Goal: Information Seeking & Learning: Learn about a topic

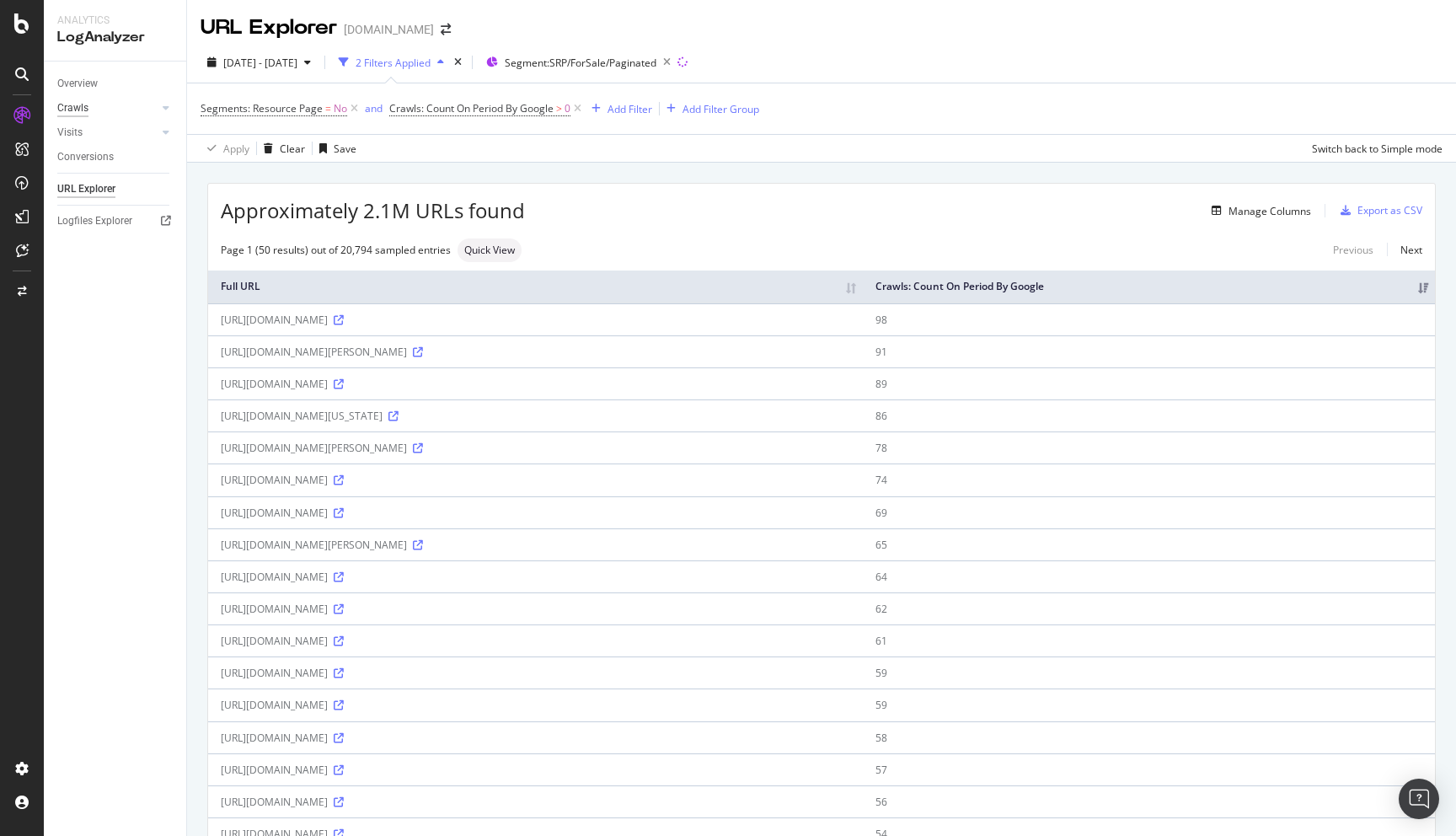
click at [87, 108] on div "Crawls" at bounding box center [73, 108] width 31 height 18
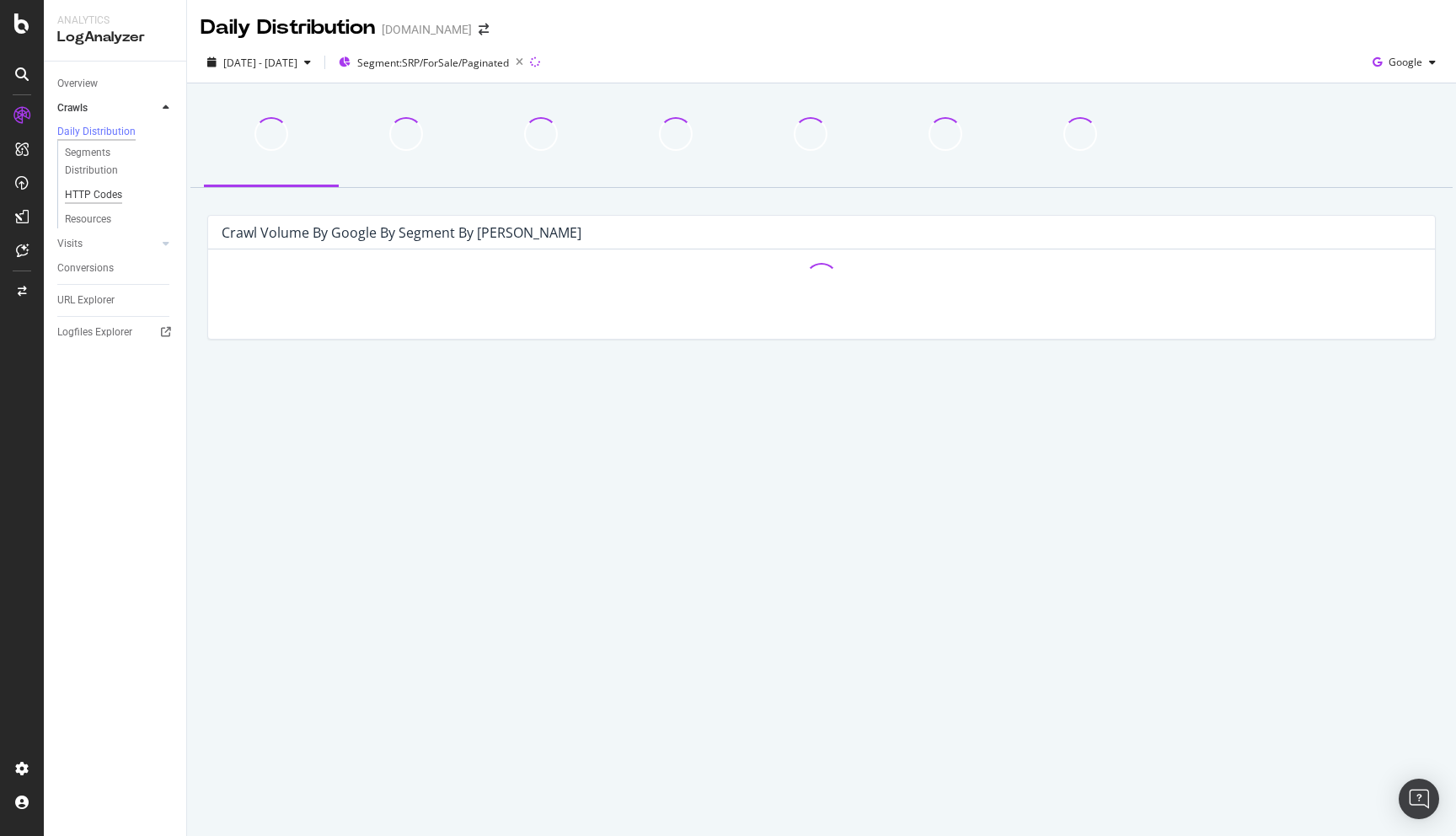
click at [97, 193] on div "HTTP Codes" at bounding box center [94, 195] width 57 height 18
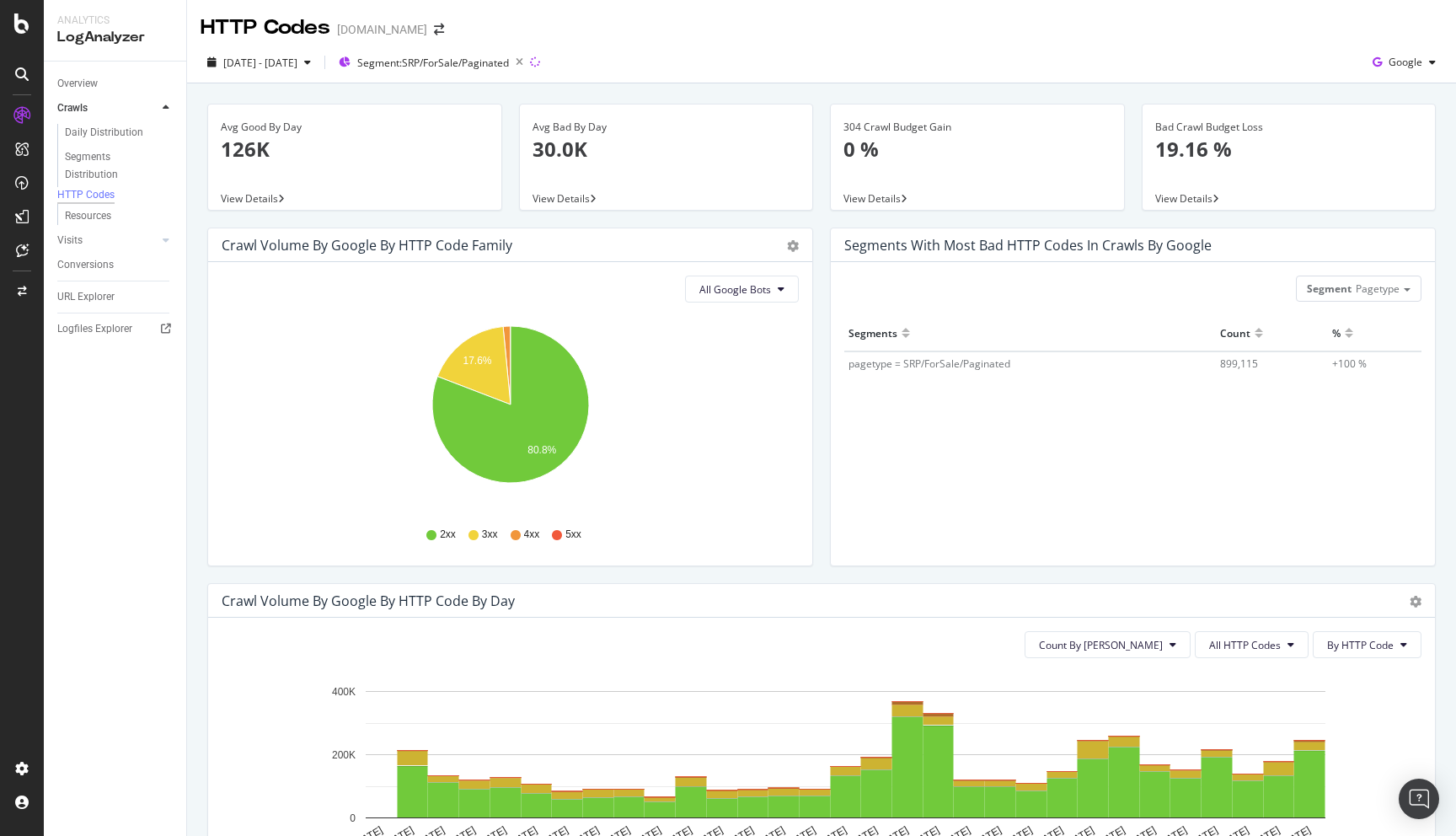
click at [702, 33] on div "HTTP Codes [DOMAIN_NAME]" at bounding box center [822, 21] width 1269 height 42
click at [509, 61] on span "Segment: SRP/ForSale/Paginated" at bounding box center [432, 62] width 152 height 14
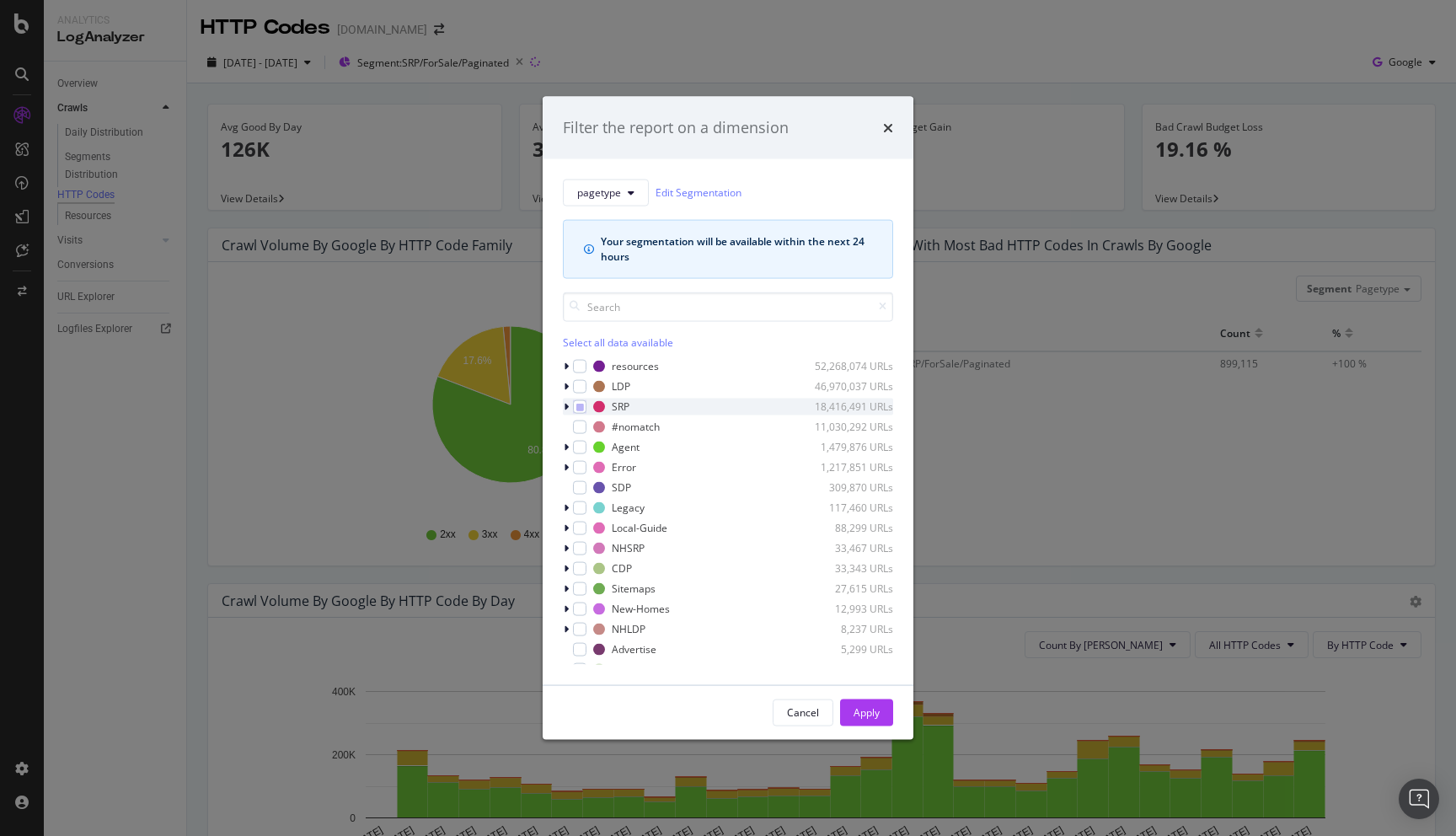
click at [566, 404] on icon "modal" at bounding box center [566, 406] width 5 height 10
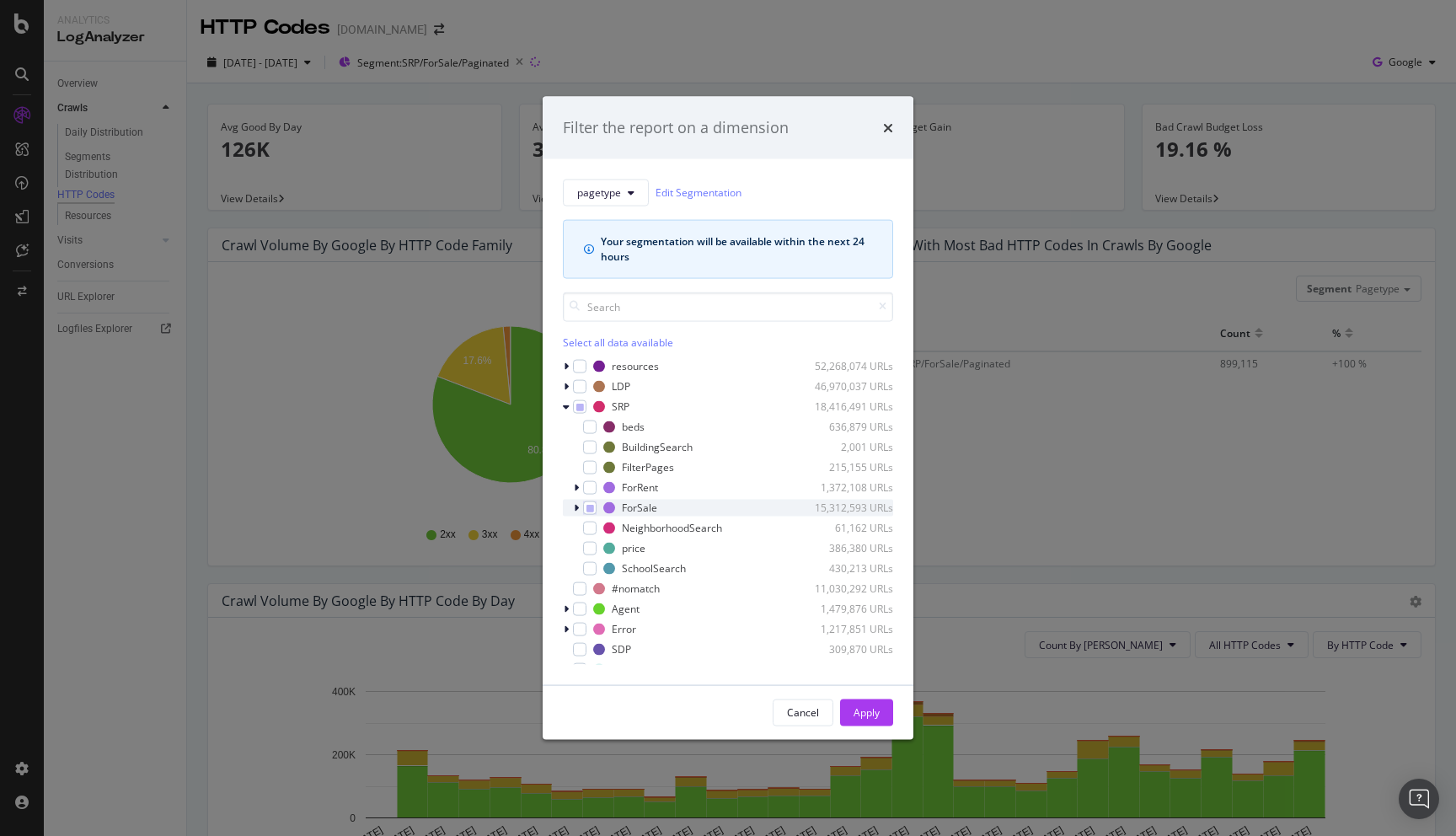
click at [578, 508] on icon "modal" at bounding box center [575, 507] width 5 height 10
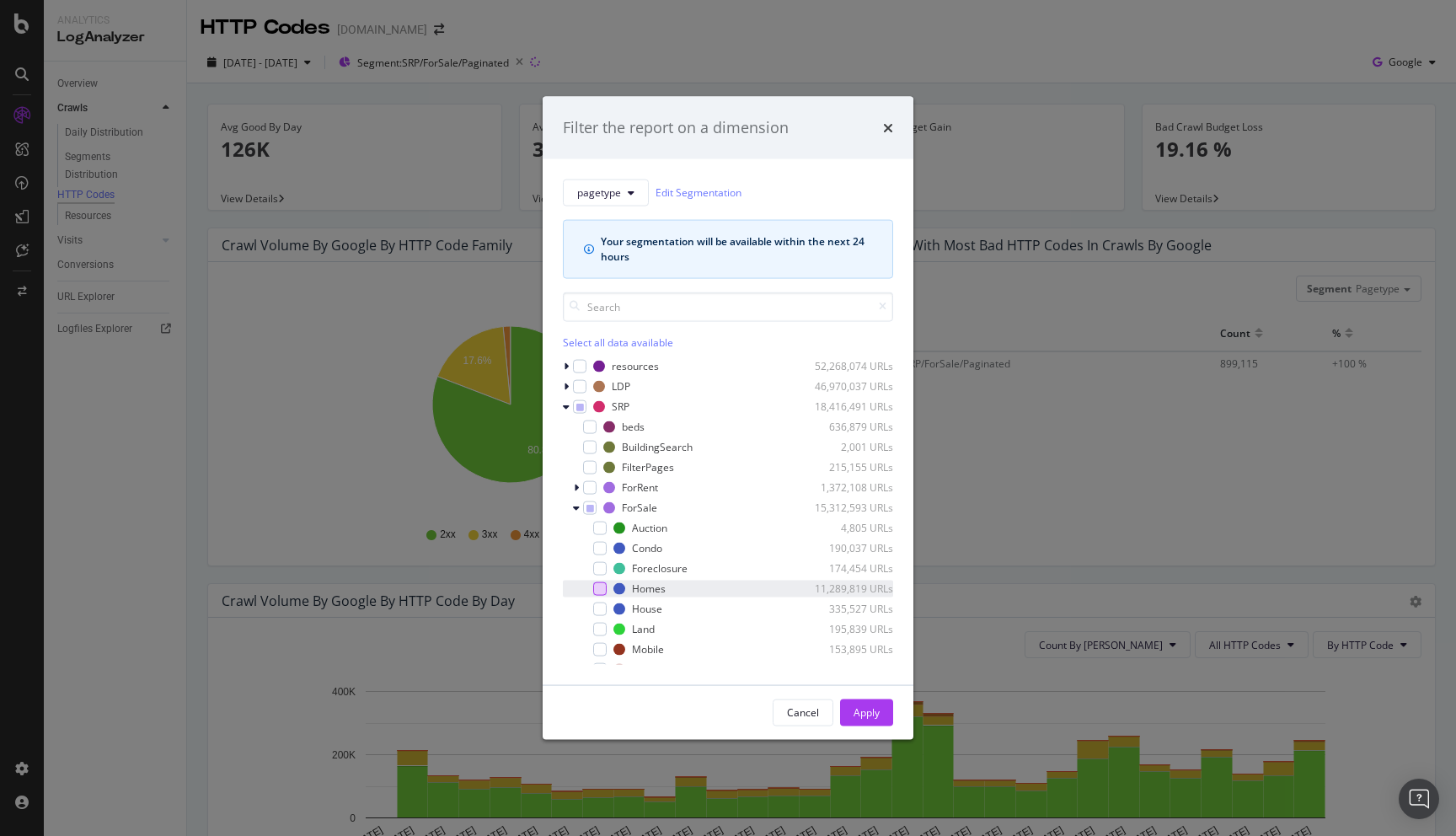
click at [601, 587] on div "modal" at bounding box center [600, 588] width 13 height 13
click at [587, 509] on icon "modal" at bounding box center [591, 507] width 8 height 9
click at [600, 588] on div "modal" at bounding box center [600, 588] width 13 height 13
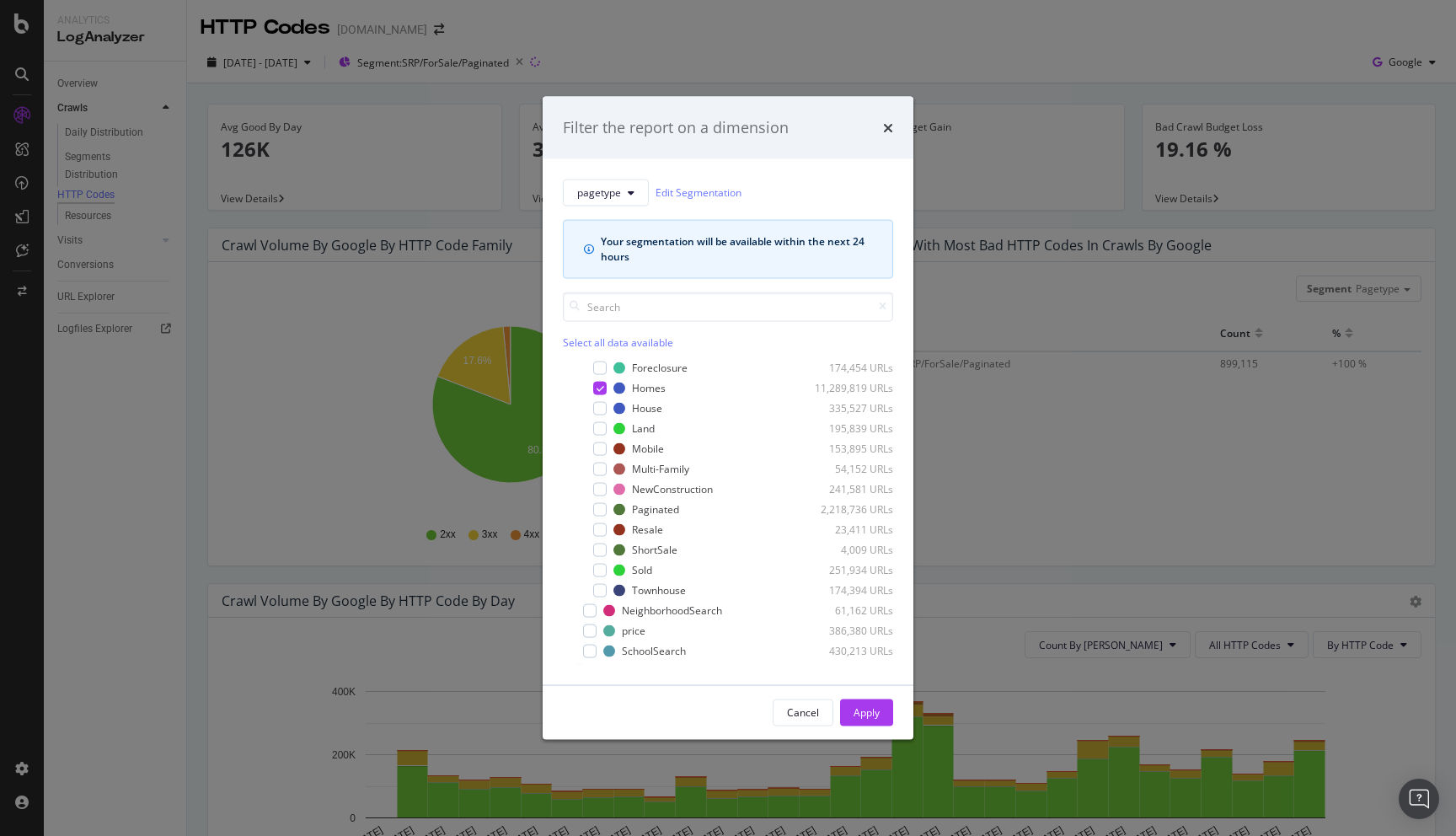
scroll to position [194, 0]
click at [857, 713] on div "Apply" at bounding box center [865, 712] width 26 height 14
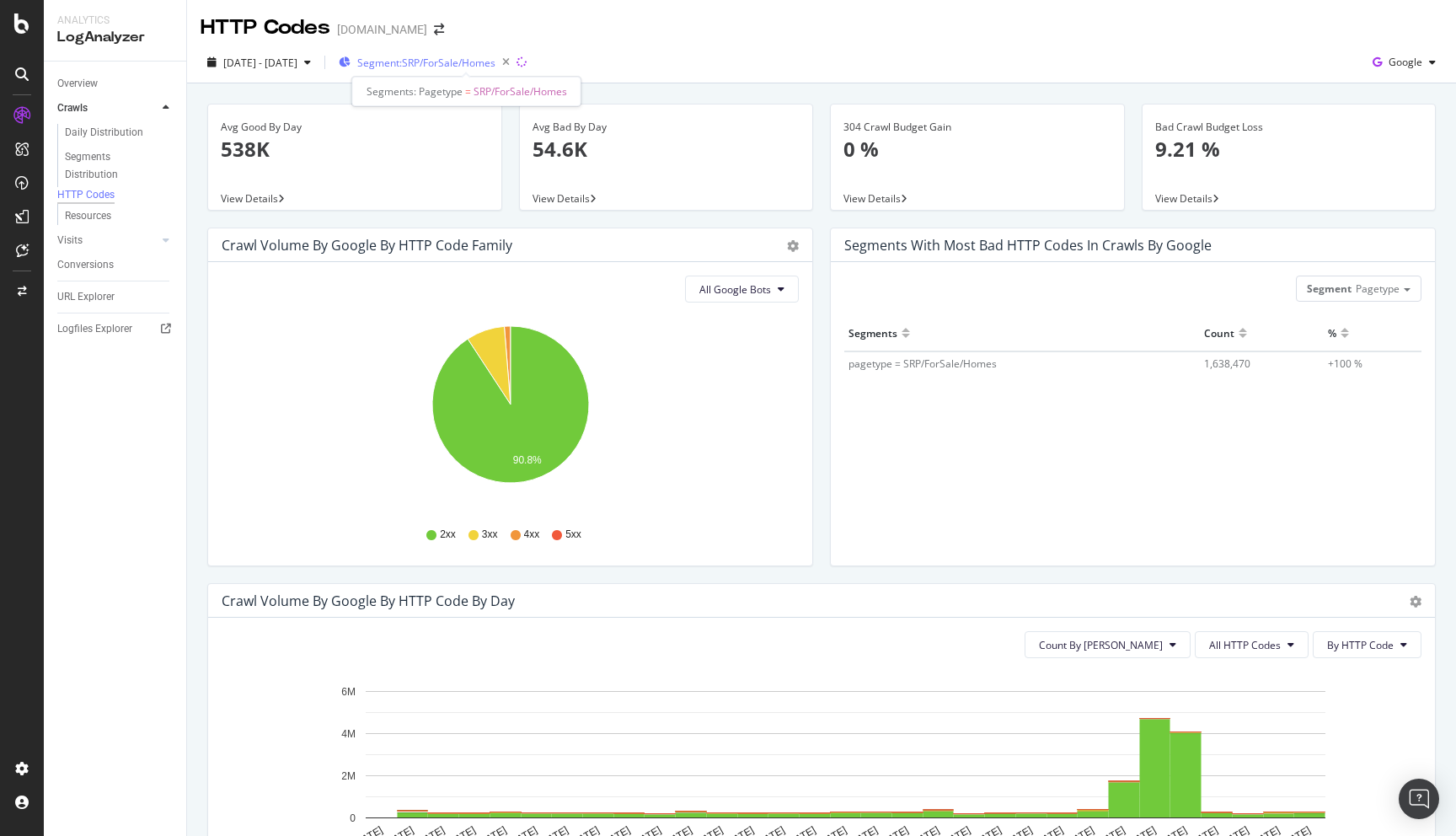
click at [495, 69] on span "Segment: SRP/ForSale/Homes" at bounding box center [426, 62] width 138 height 14
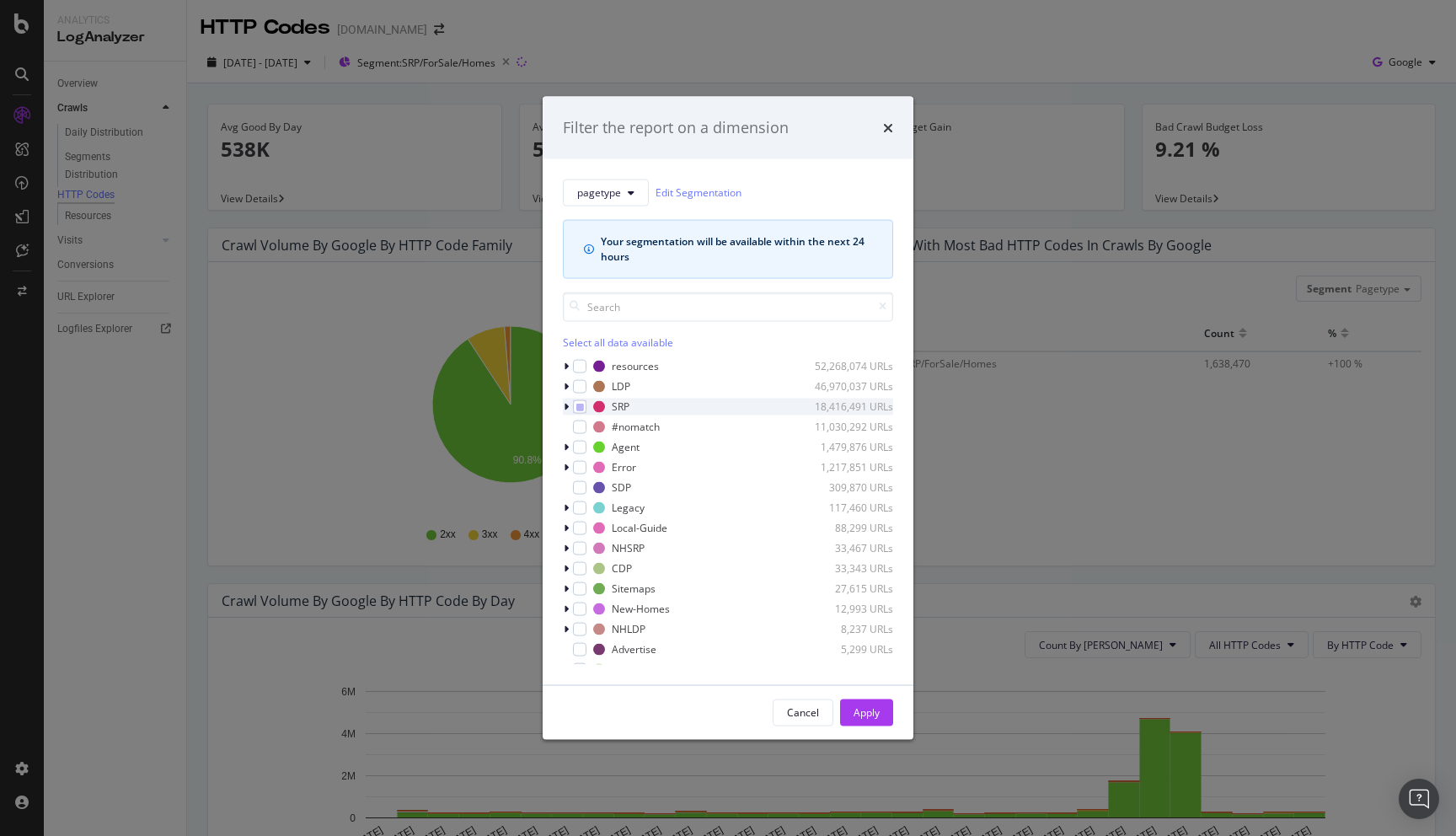
click at [564, 408] on icon "modal" at bounding box center [566, 406] width 5 height 10
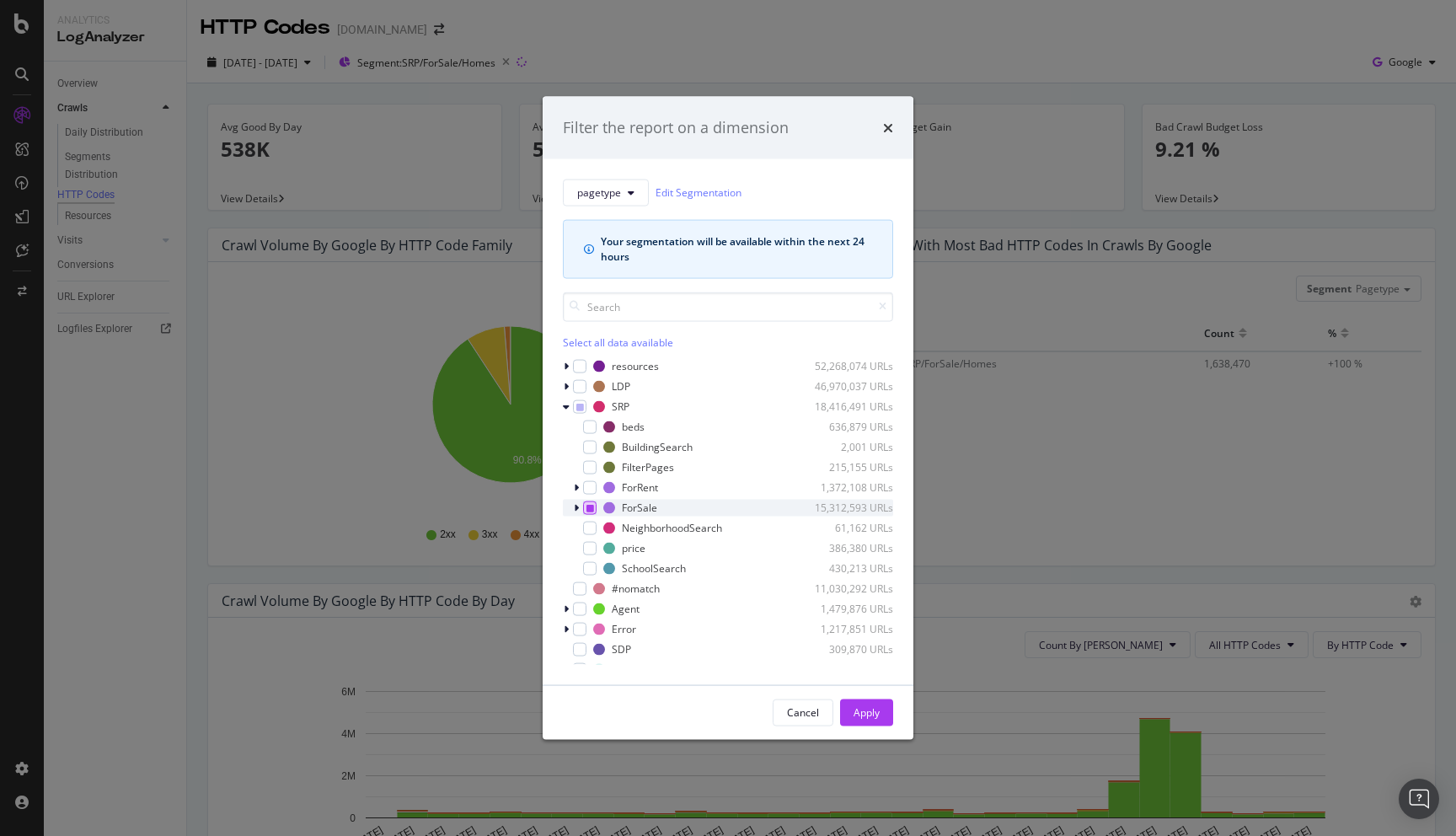
click at [591, 504] on icon "modal" at bounding box center [591, 507] width 8 height 9
click at [573, 504] on icon "modal" at bounding box center [575, 507] width 5 height 10
click at [587, 509] on icon "modal" at bounding box center [591, 507] width 8 height 9
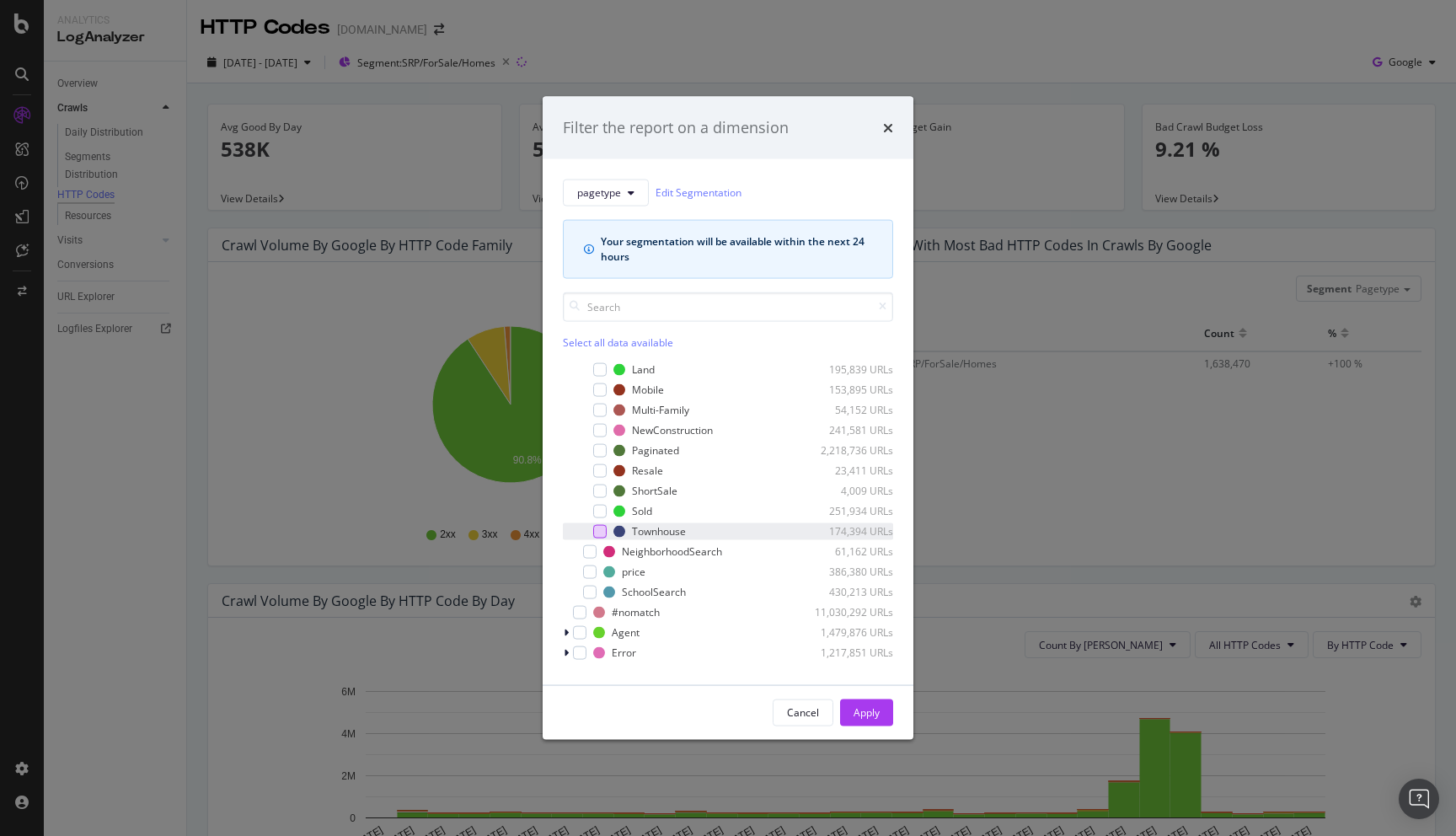
scroll to position [263, 0]
click at [604, 501] on div "modal" at bounding box center [600, 507] width 13 height 13
click at [860, 712] on div "Apply" at bounding box center [865, 712] width 26 height 14
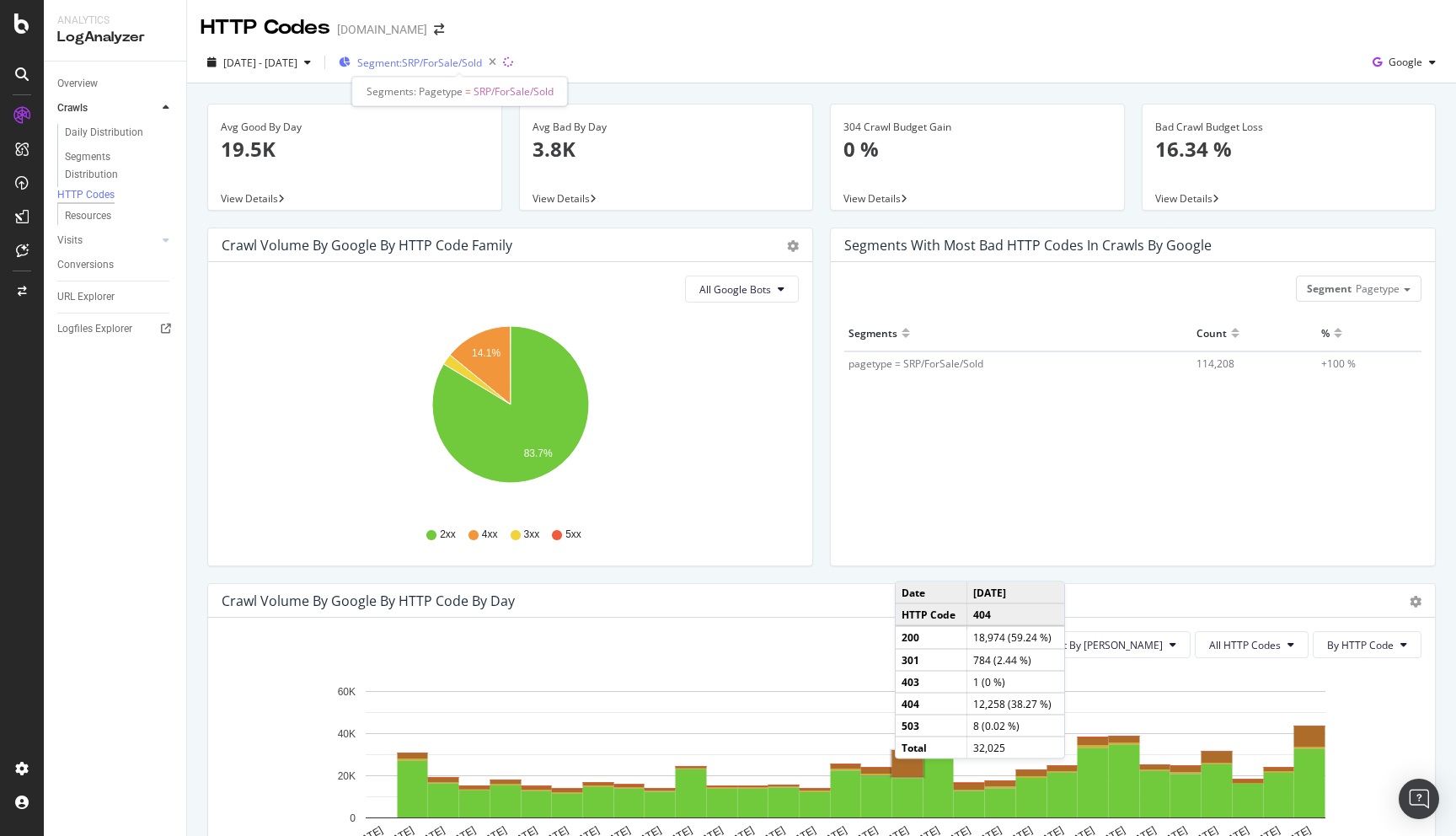
click at [482, 57] on span "Segment: SRP/ForSale/Sold" at bounding box center [419, 62] width 125 height 14
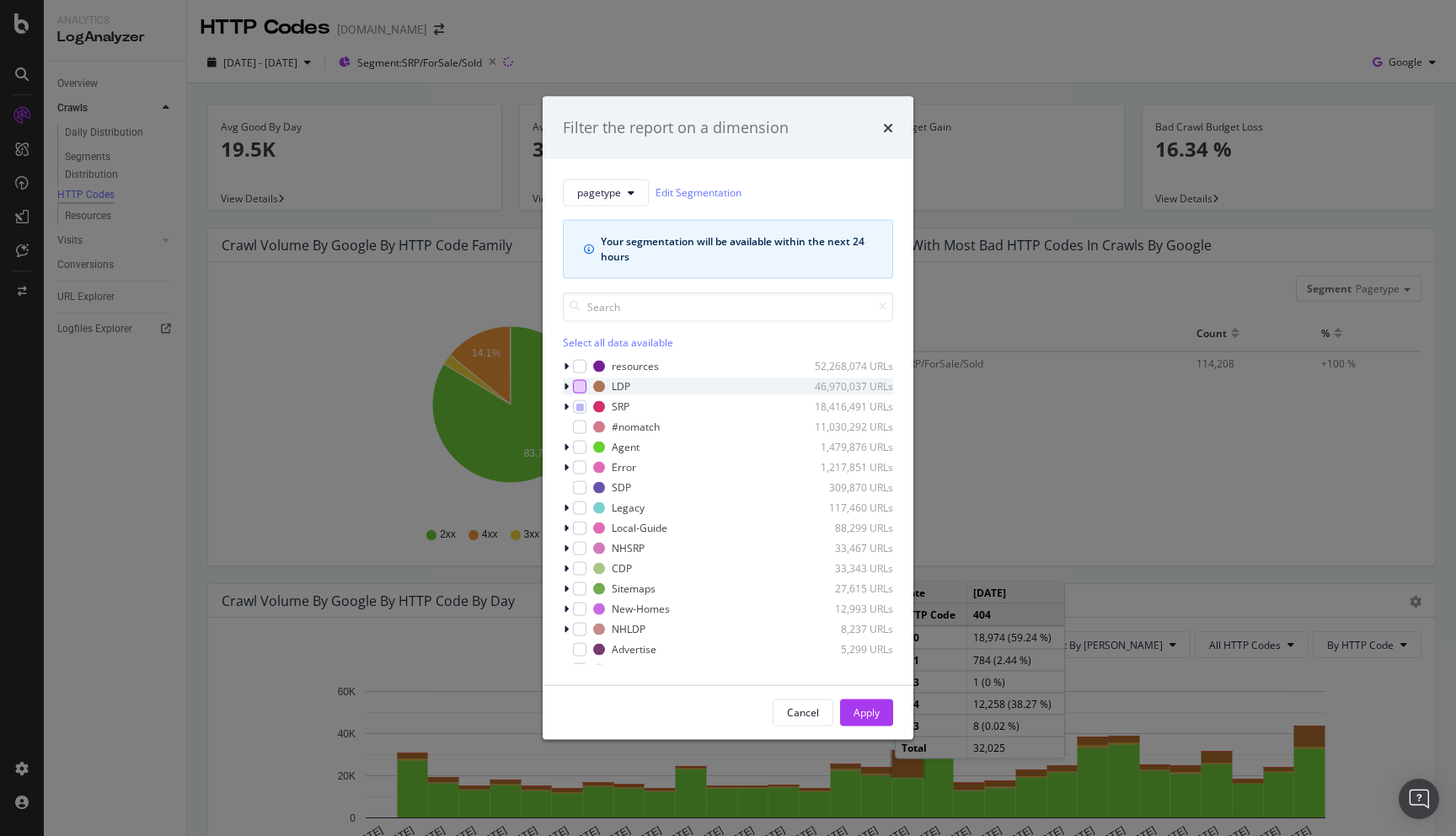
click at [578, 387] on div "modal" at bounding box center [579, 386] width 13 height 13
click at [579, 400] on div "modal" at bounding box center [579, 407] width 13 height 13
click at [576, 404] on icon "modal" at bounding box center [580, 406] width 8 height 9
click at [563, 386] on div "modal" at bounding box center [568, 387] width 10 height 17
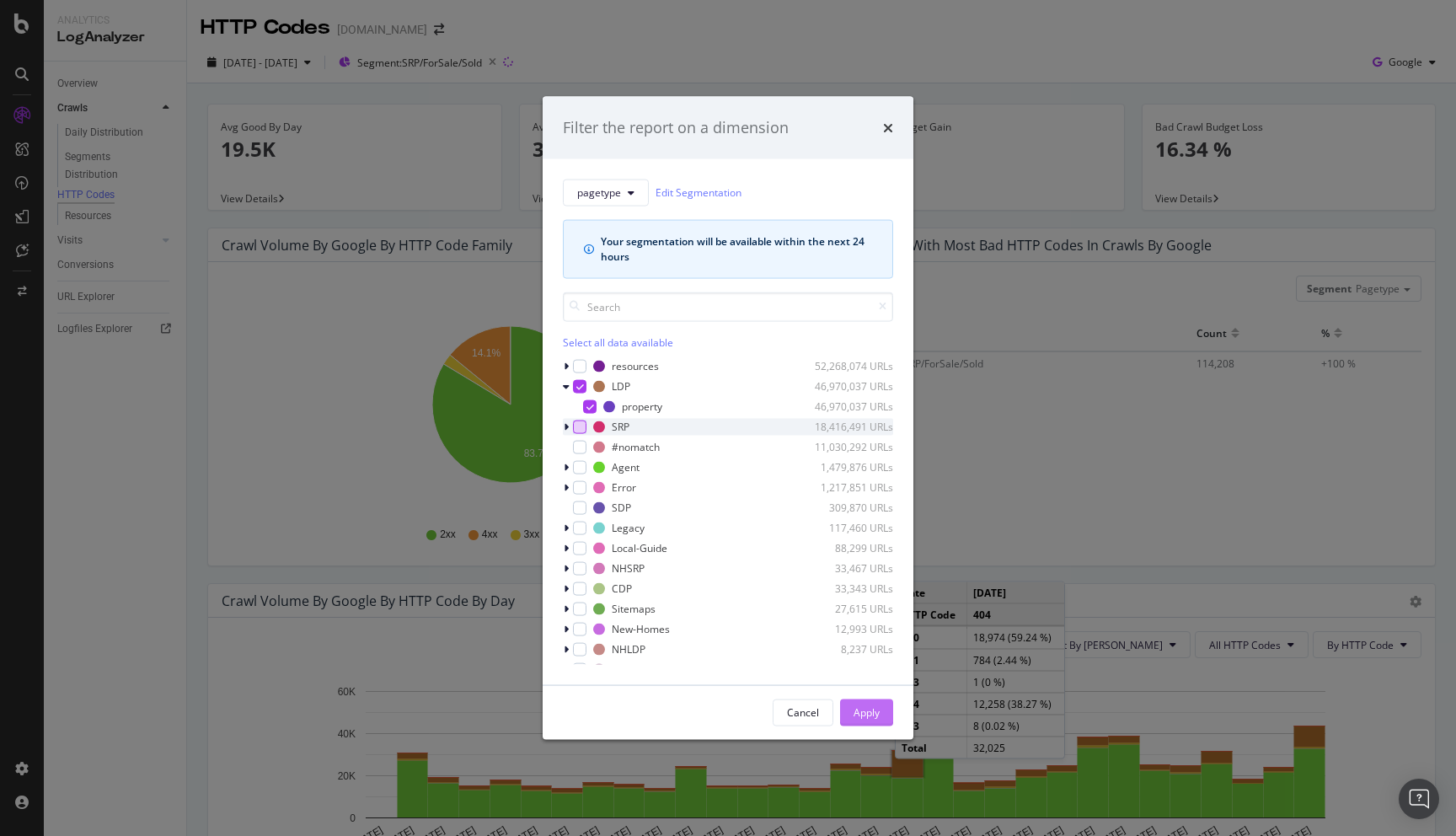
click at [855, 707] on div "Apply" at bounding box center [865, 712] width 26 height 14
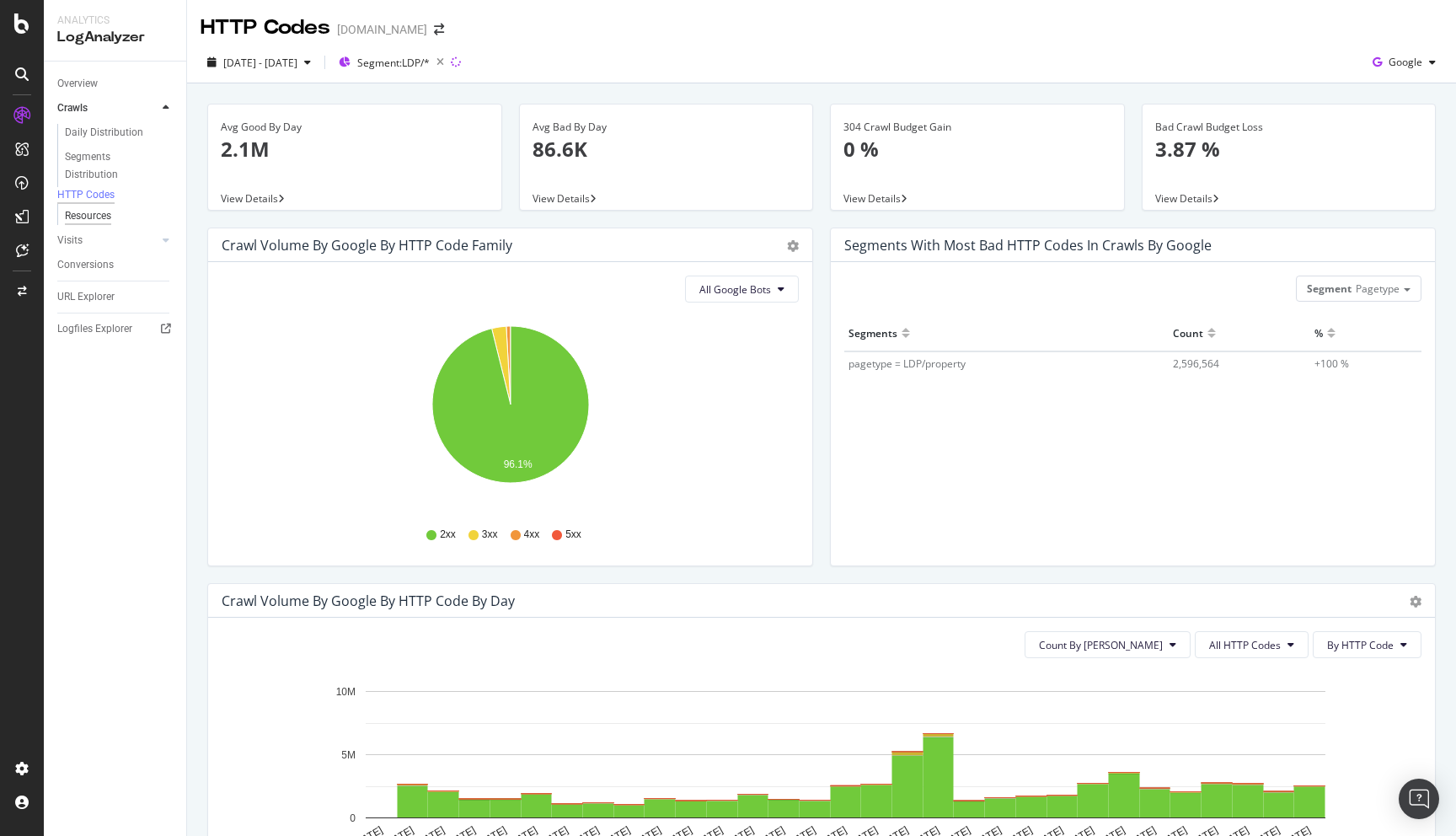
click at [108, 215] on div "Resources" at bounding box center [88, 216] width 47 height 18
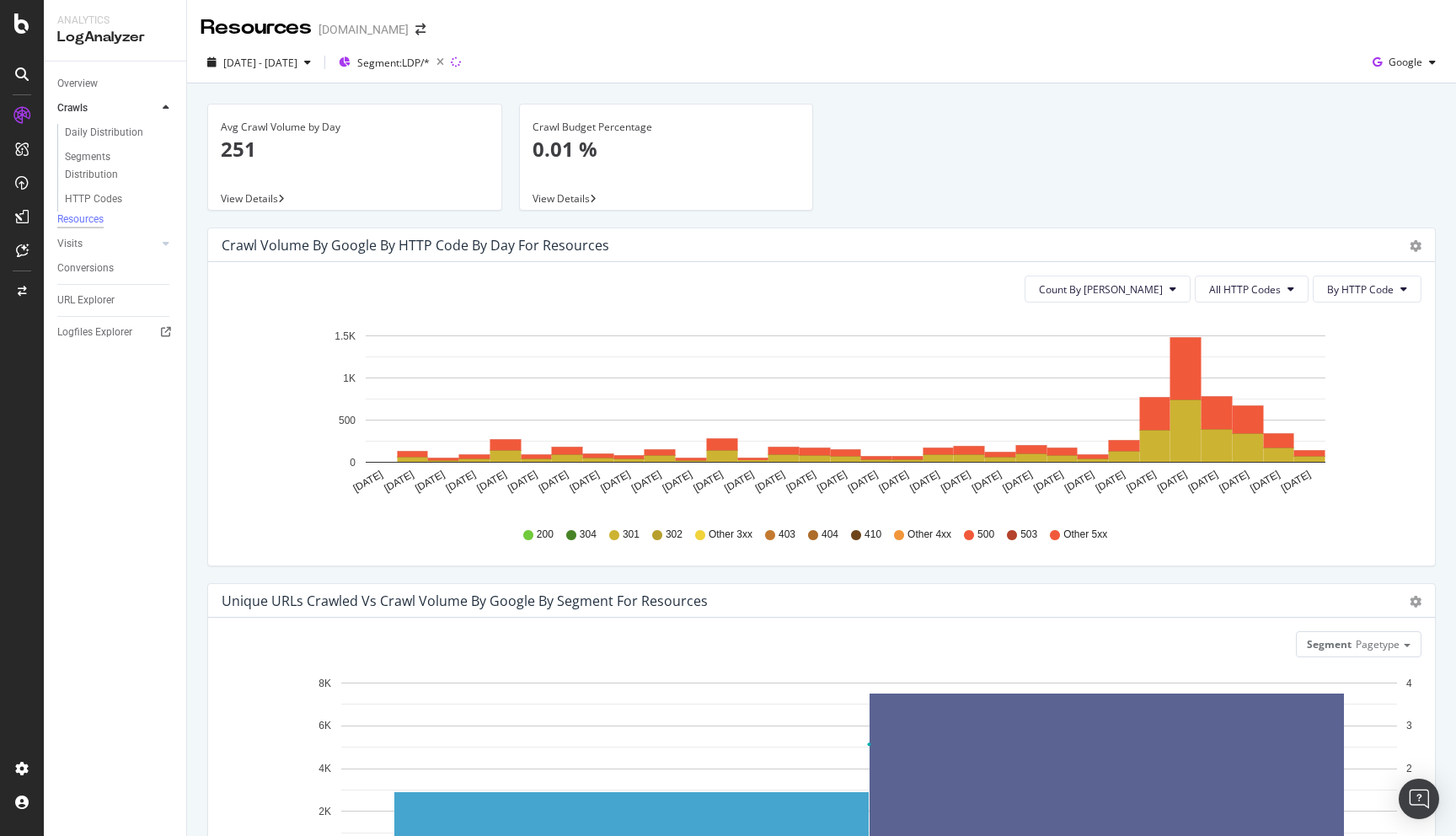
click at [126, 237] on div "Visits" at bounding box center [121, 244] width 129 height 25
click at [112, 130] on div "Daily Distribution" at bounding box center [104, 133] width 78 height 18
